Goal: Navigation & Orientation: Find specific page/section

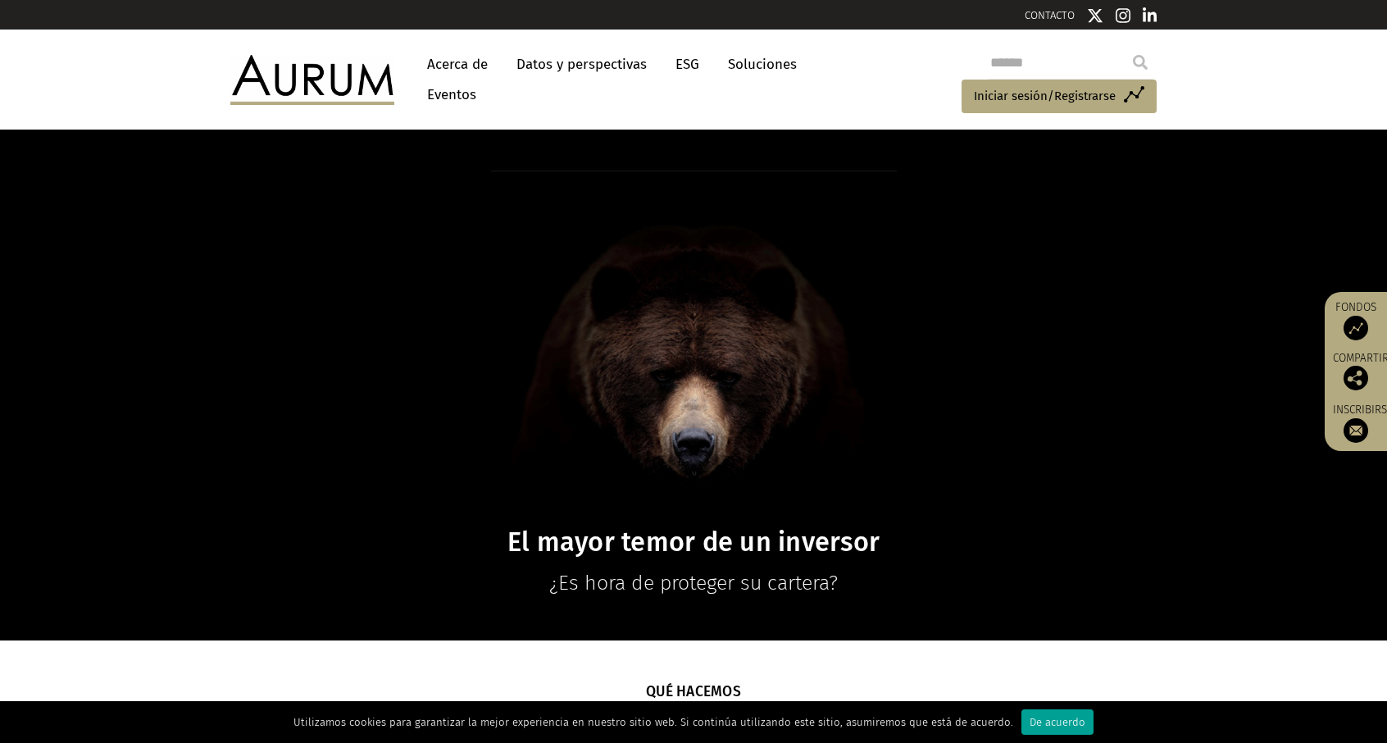
click at [1030, 722] on font "De acuerdo" at bounding box center [1058, 722] width 56 height 12
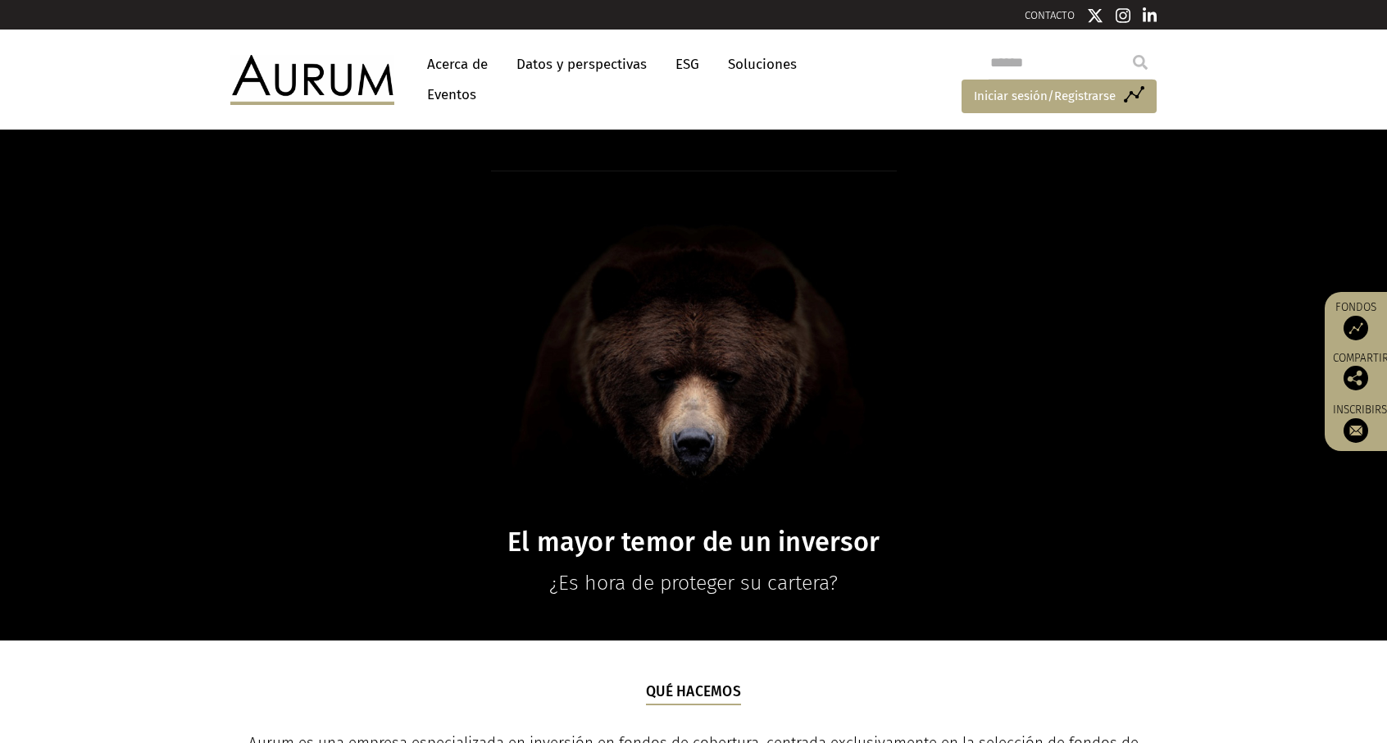
click at [1022, 88] on span "Iniciar sesión/Registrarse" at bounding box center [1045, 96] width 142 height 20
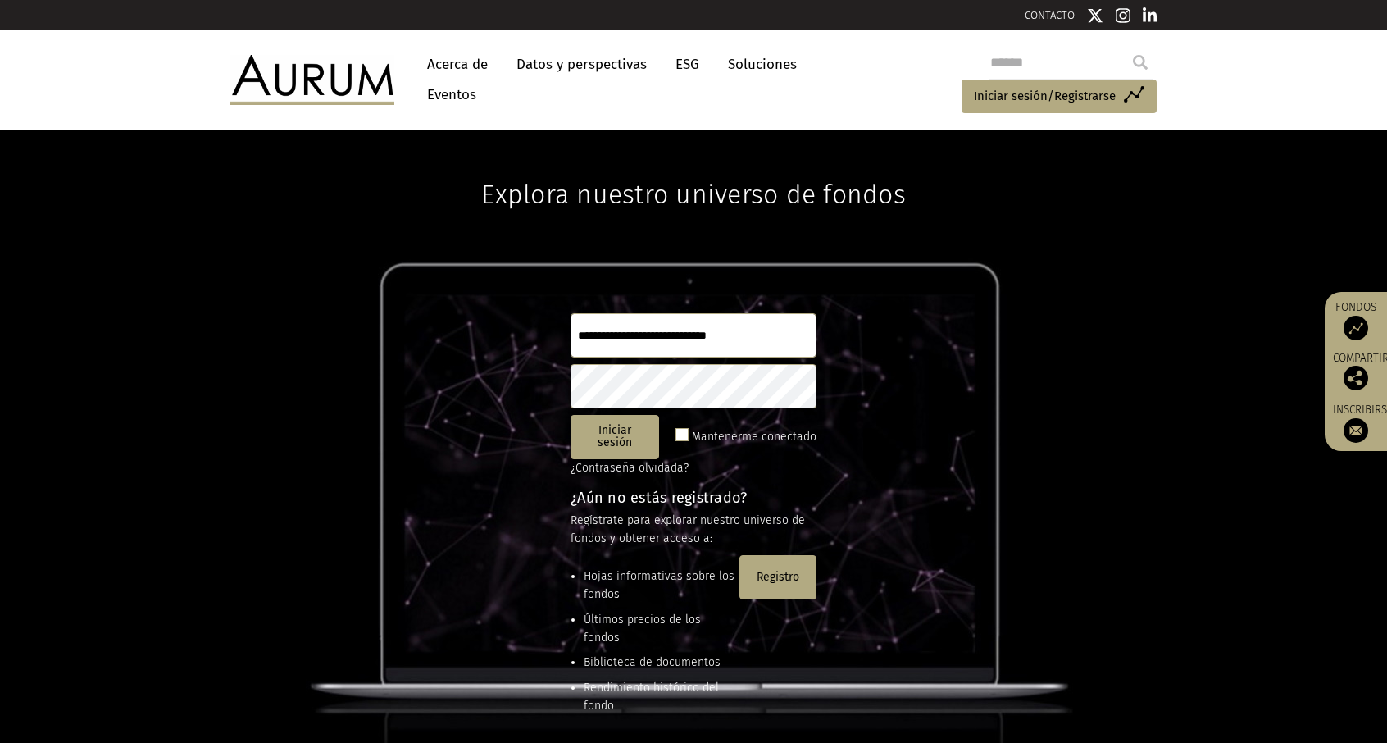
click at [638, 328] on input "text" at bounding box center [694, 335] width 246 height 44
click at [751, 65] on font "Soluciones" at bounding box center [762, 64] width 69 height 17
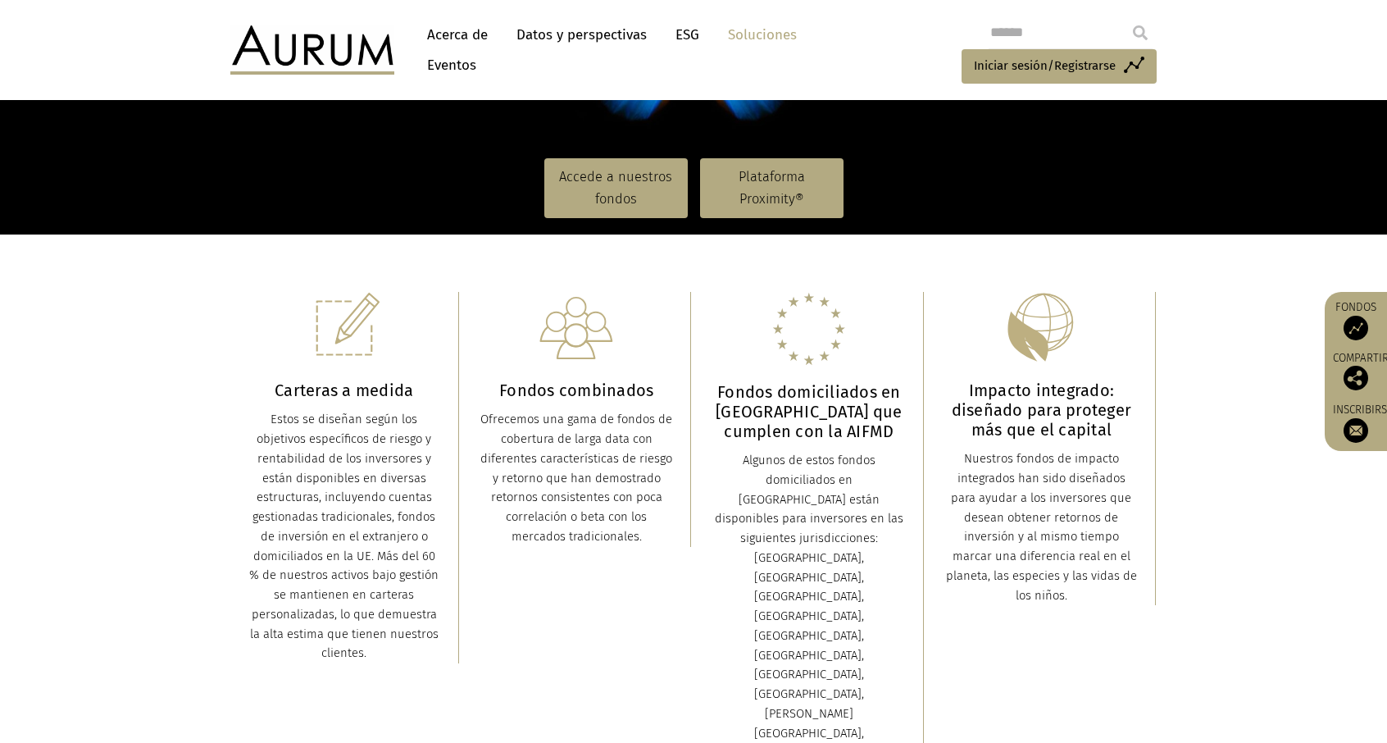
scroll to position [82, 0]
